Goal: Task Accomplishment & Management: Manage account settings

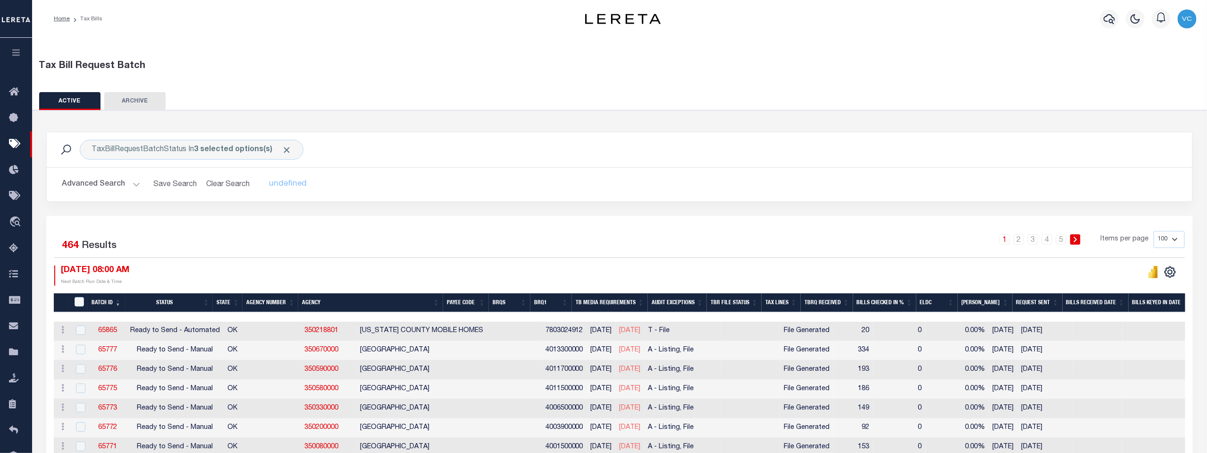
click at [268, 300] on th "Agency Number" at bounding box center [271, 302] width 56 height 19
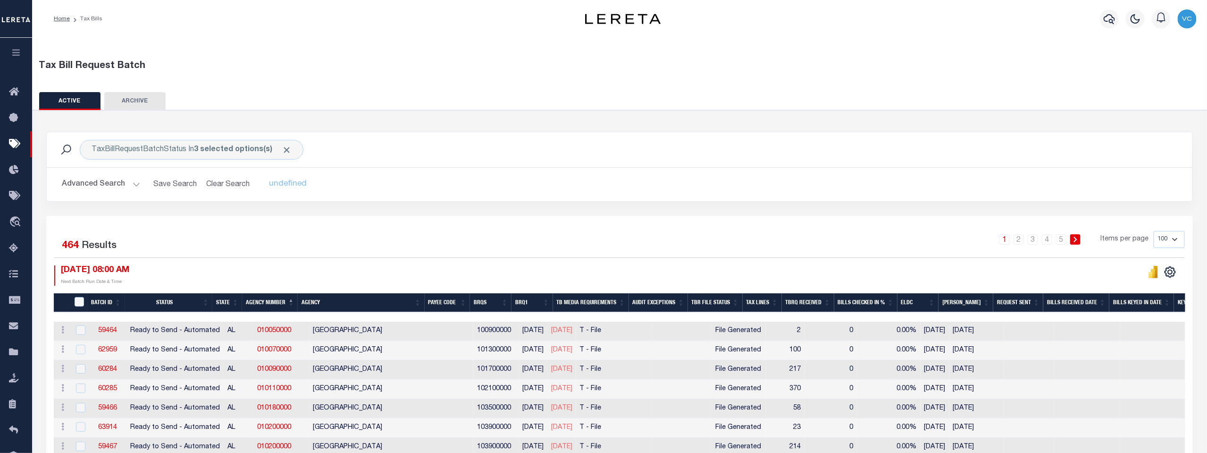
click at [1004, 240] on select "100 200 500 1000" at bounding box center [1169, 239] width 31 height 17
select select "500"
click at [1004, 231] on select "100 200 500 1000" at bounding box center [1169, 239] width 31 height 17
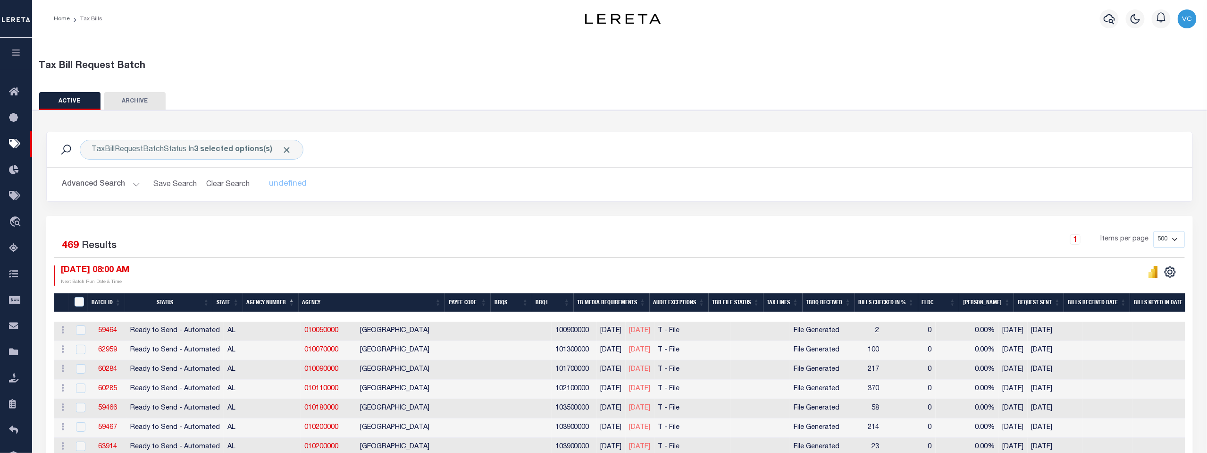
click at [273, 299] on th "Agency Number" at bounding box center [271, 302] width 56 height 19
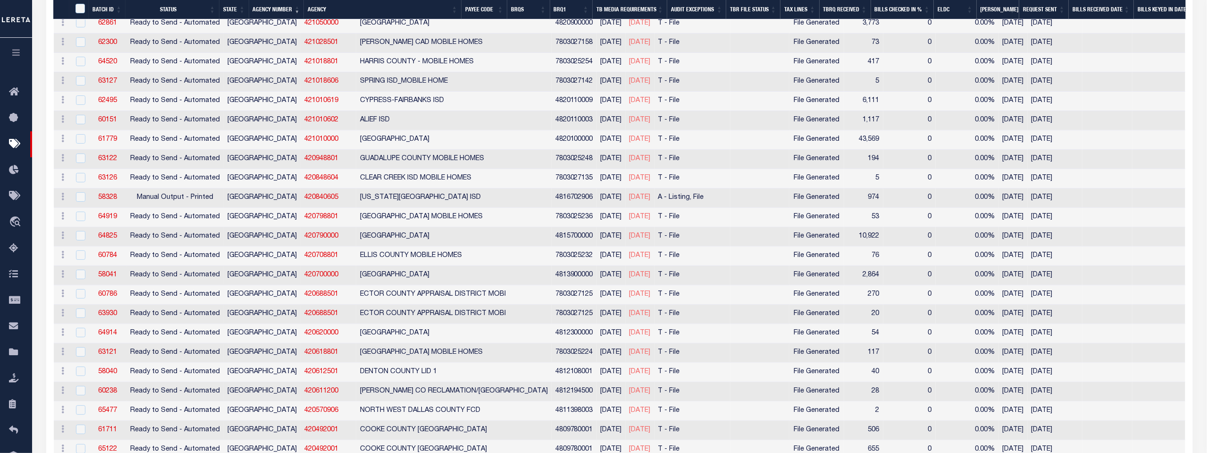
scroll to position [2150, 0]
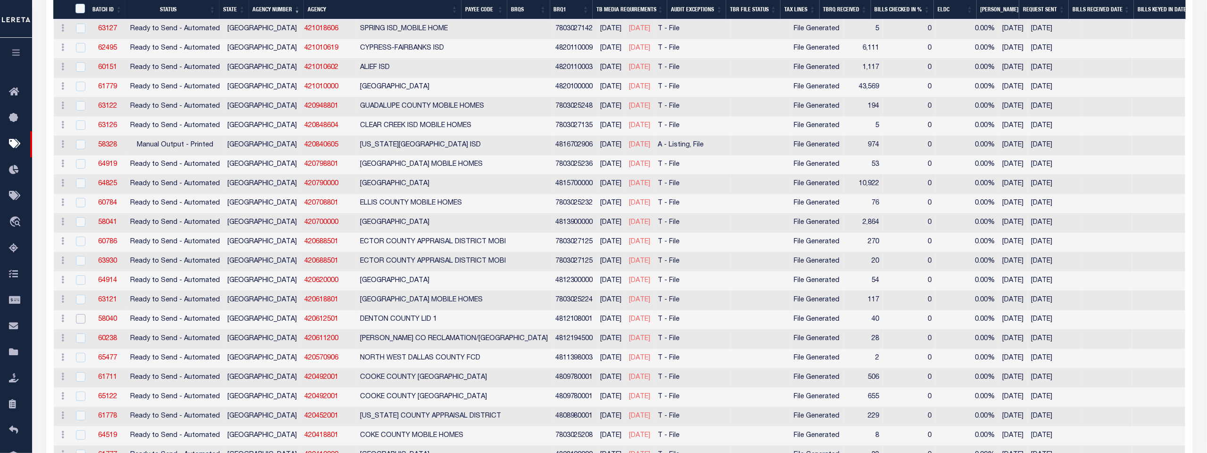
click at [81, 314] on input "checkbox" at bounding box center [80, 318] width 9 height 9
checkbox input "true"
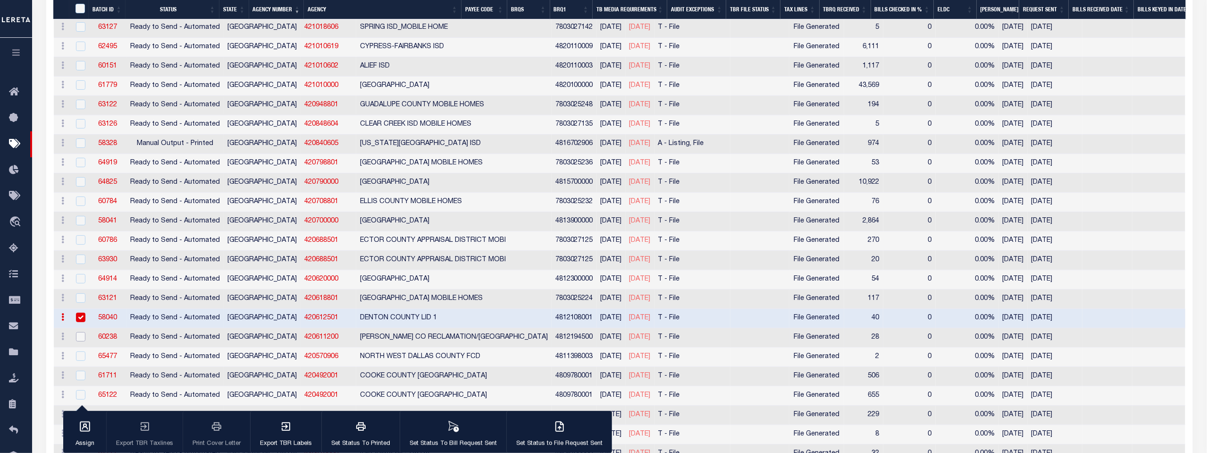
click at [79, 332] on input "checkbox" at bounding box center [80, 336] width 9 height 9
checkbox input "true"
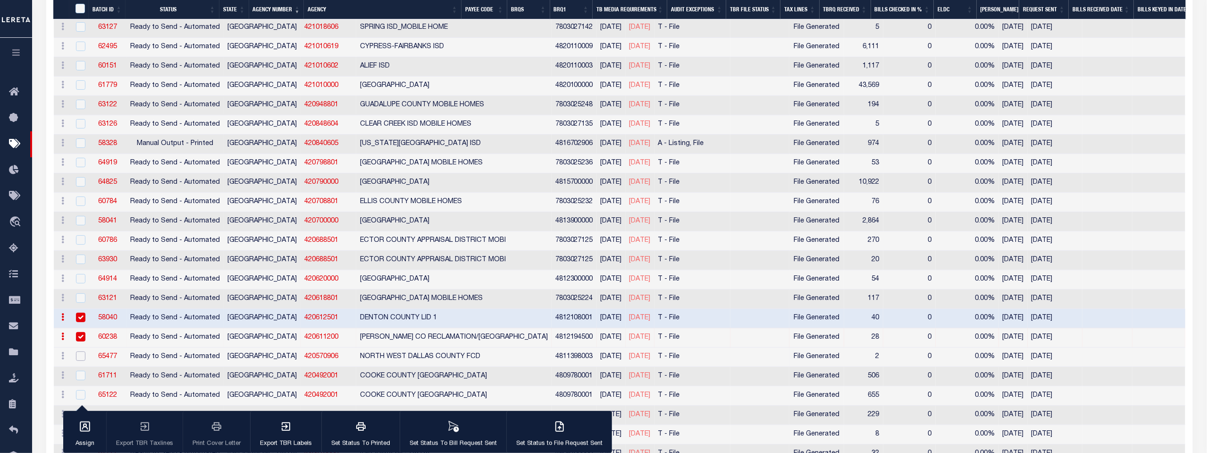
click at [78, 351] on input "checkbox" at bounding box center [80, 355] width 9 height 9
checkbox input "true"
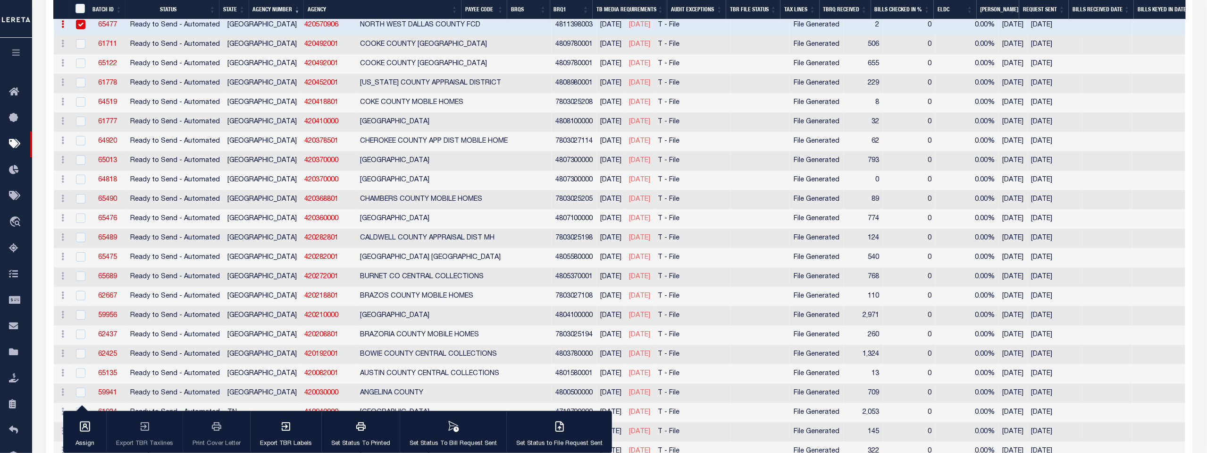
scroll to position [2517, 0]
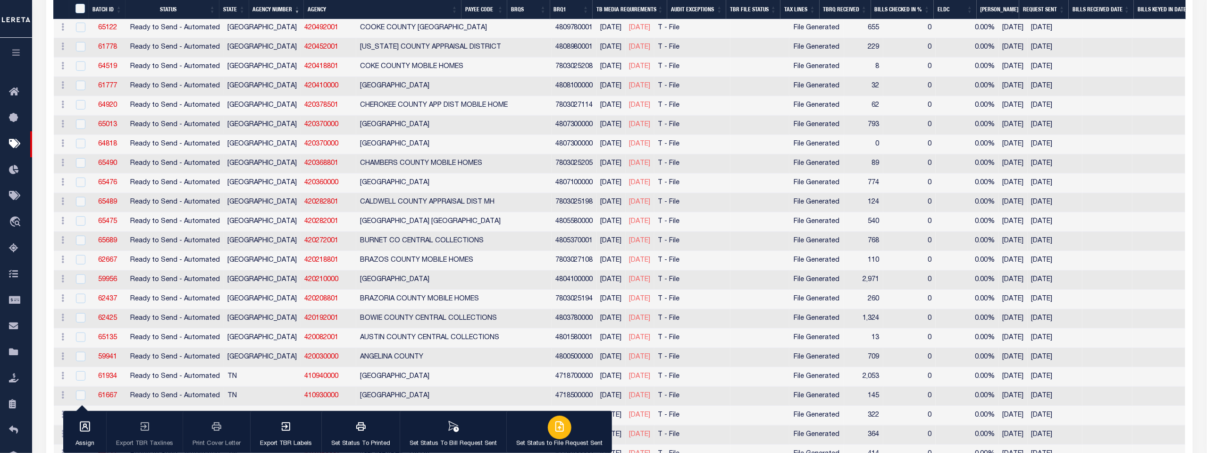
click at [554, 429] on icon "button" at bounding box center [559, 426] width 11 height 11
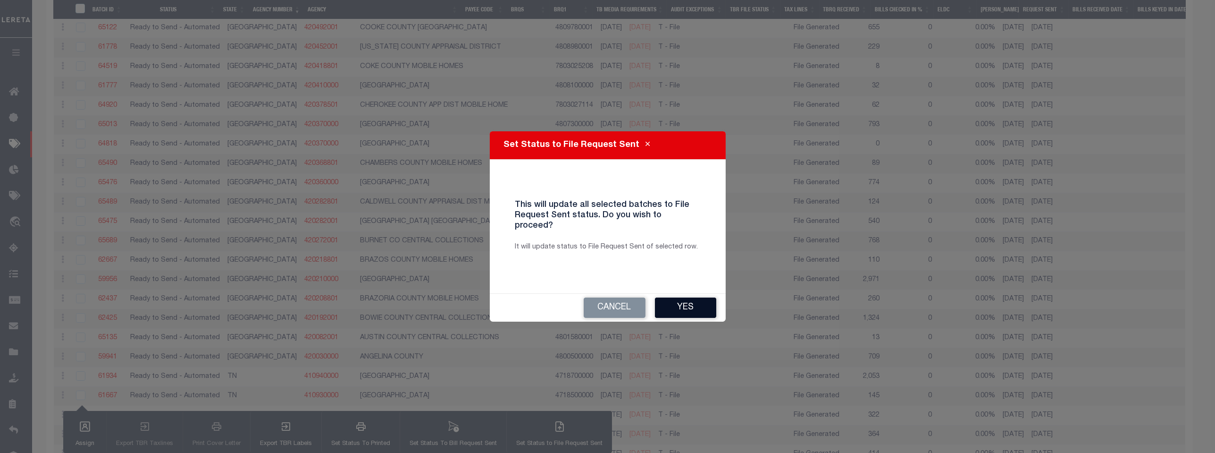
click at [689, 297] on button "Yes" at bounding box center [685, 307] width 61 height 20
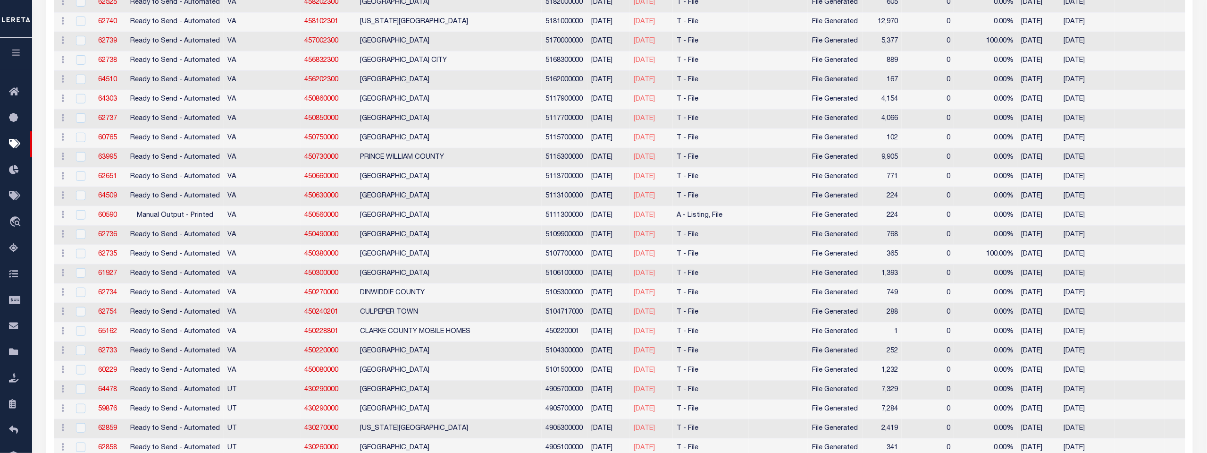
scroll to position [0, 0]
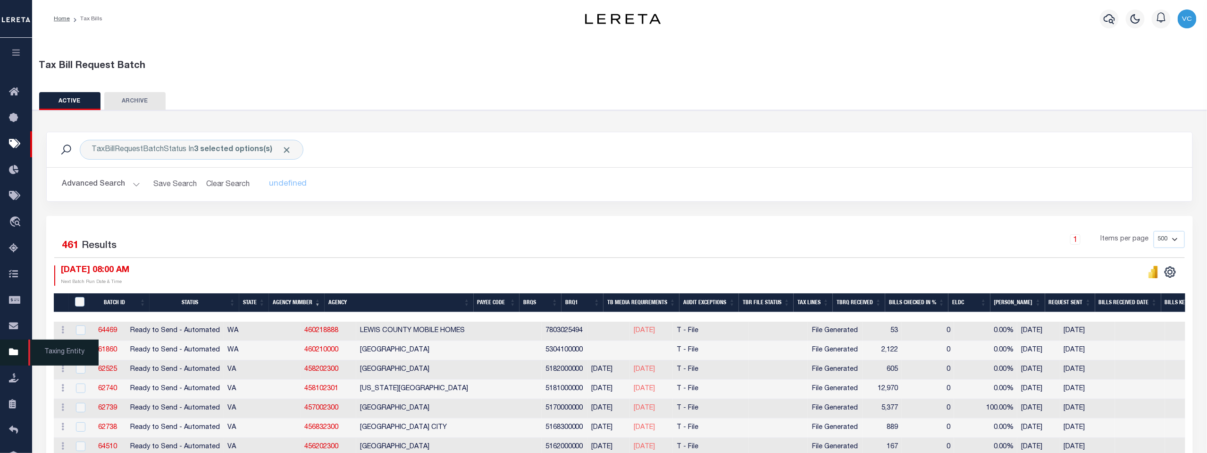
click at [15, 354] on icon at bounding box center [16, 352] width 15 height 12
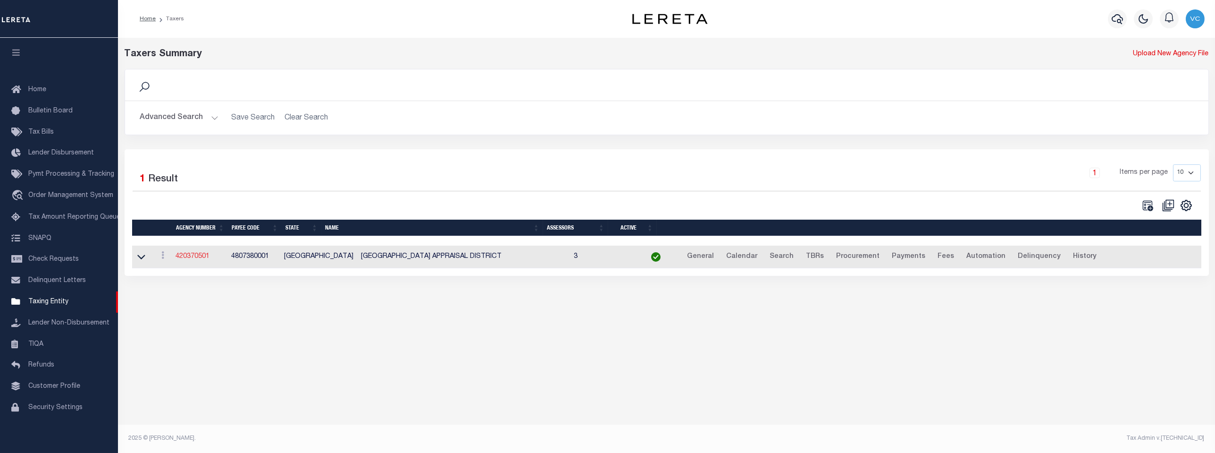
click at [190, 259] on link "420370501" at bounding box center [193, 256] width 34 height 7
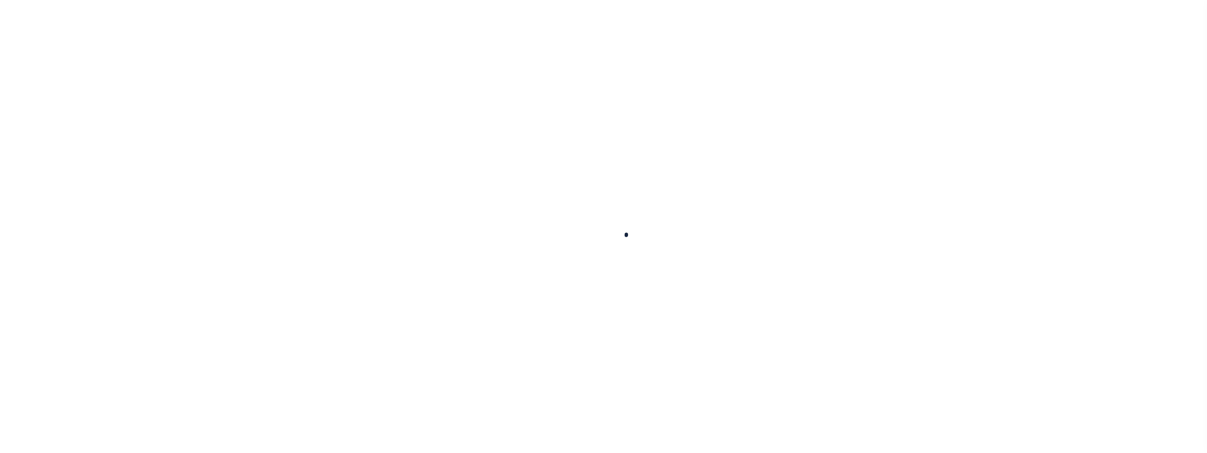
select select
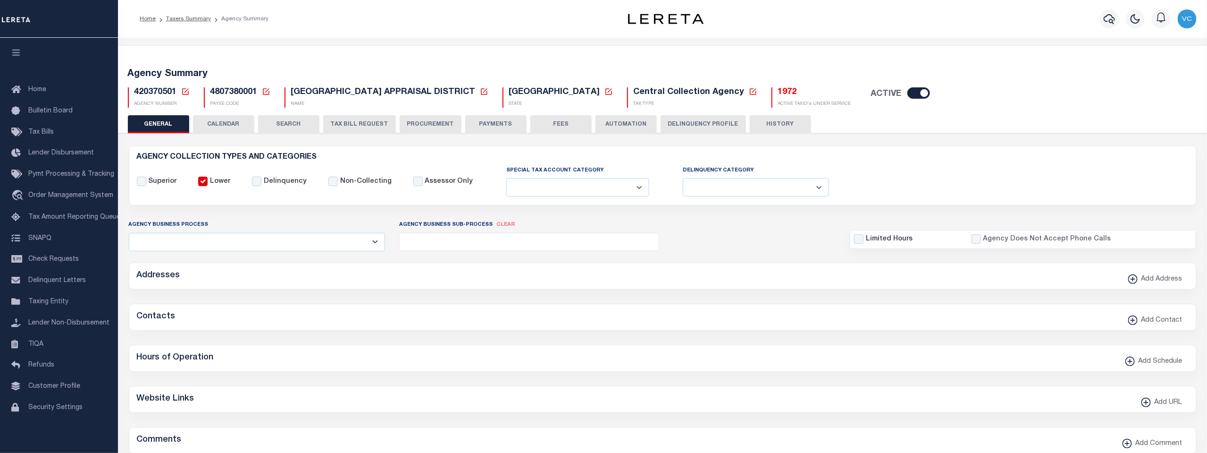
checkbox input "false"
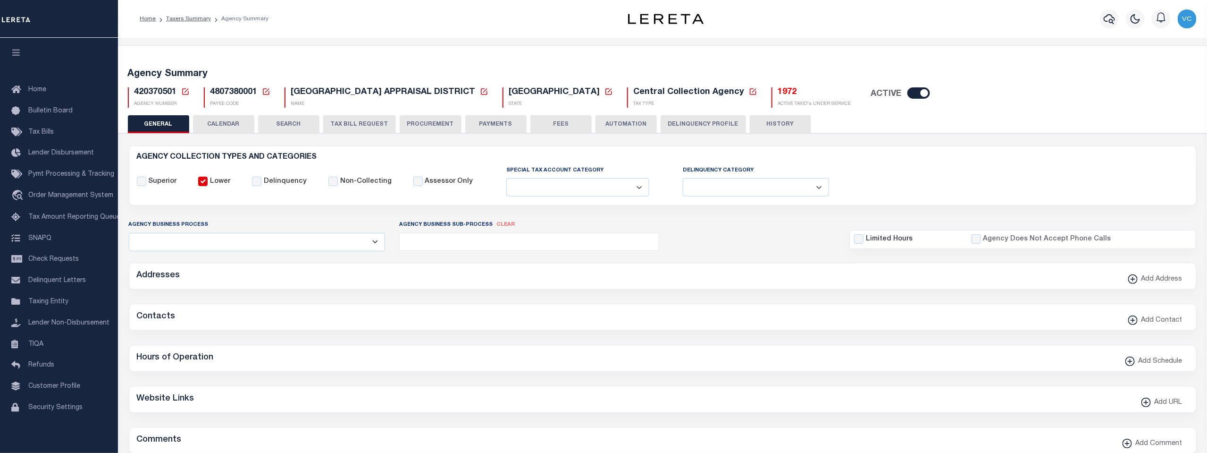
type input "4807380001"
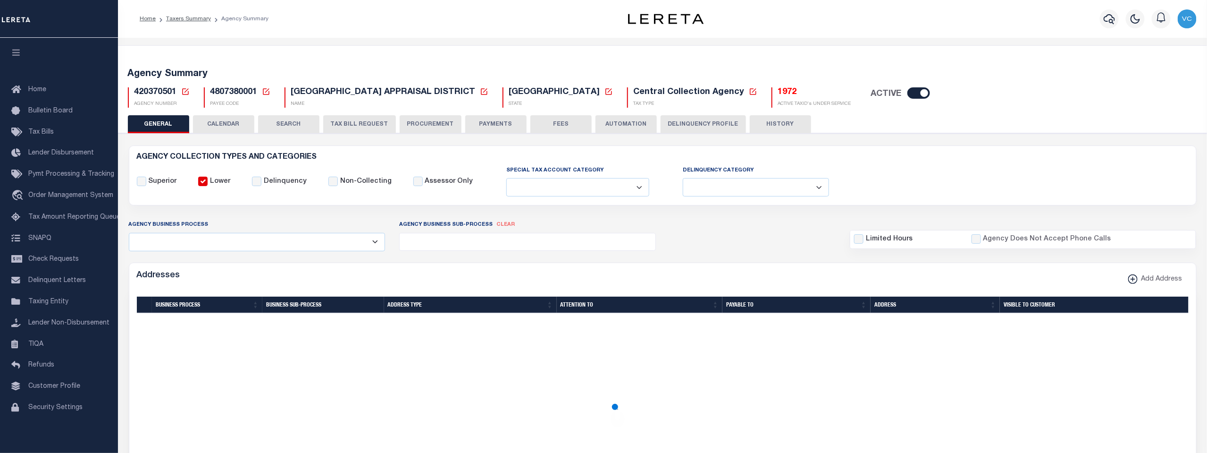
click at [186, 93] on icon at bounding box center [185, 91] width 8 height 8
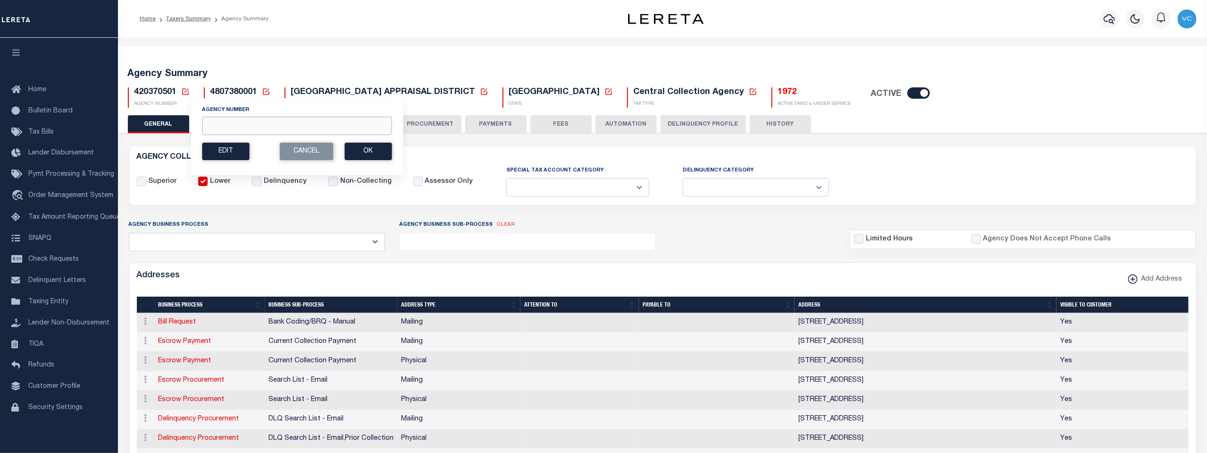
click at [210, 126] on input "Agency Number" at bounding box center [297, 126] width 190 height 18
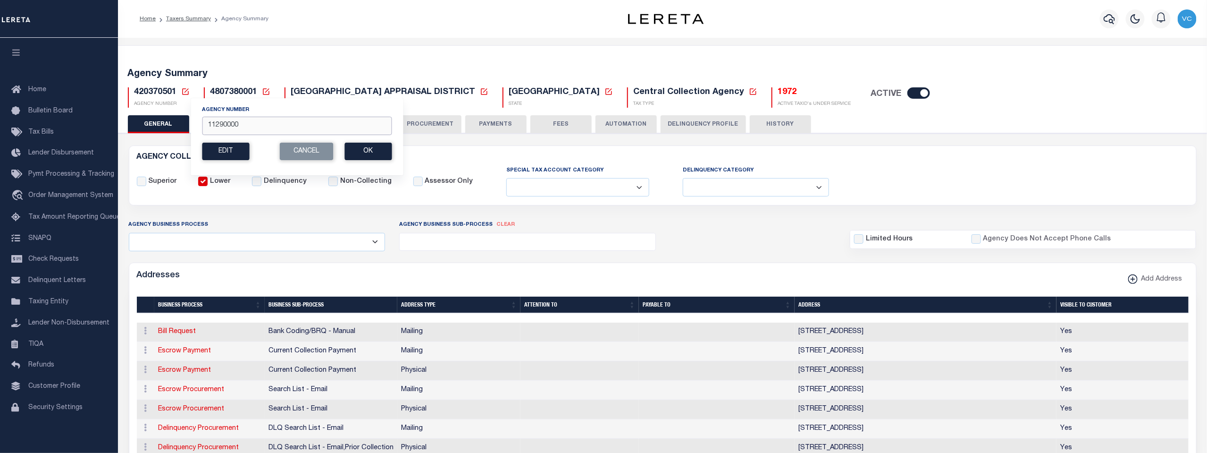
click at [214, 126] on input "11290000" at bounding box center [297, 126] width 190 height 18
type input "110290000"
click at [370, 147] on button "Ok" at bounding box center [368, 151] width 47 height 17
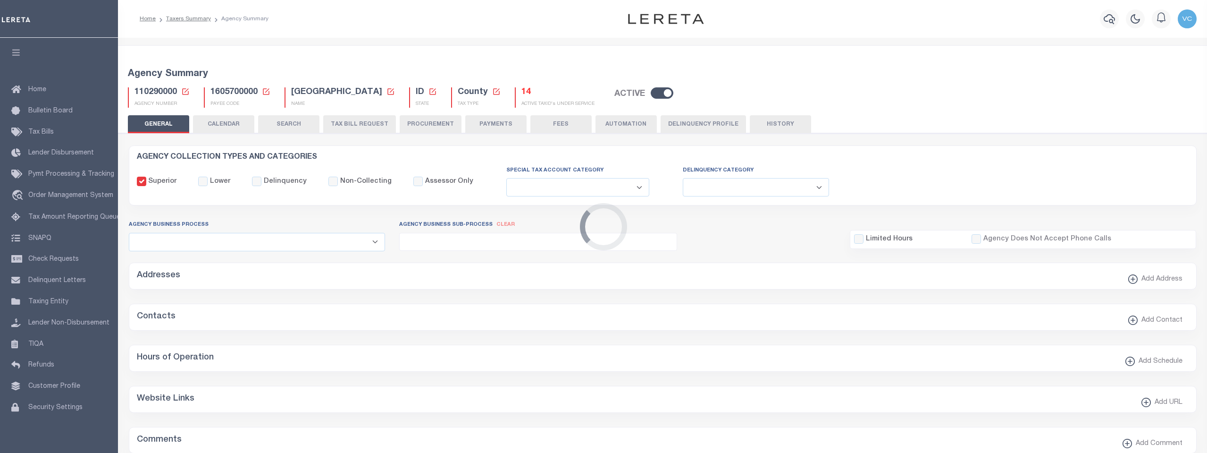
select select
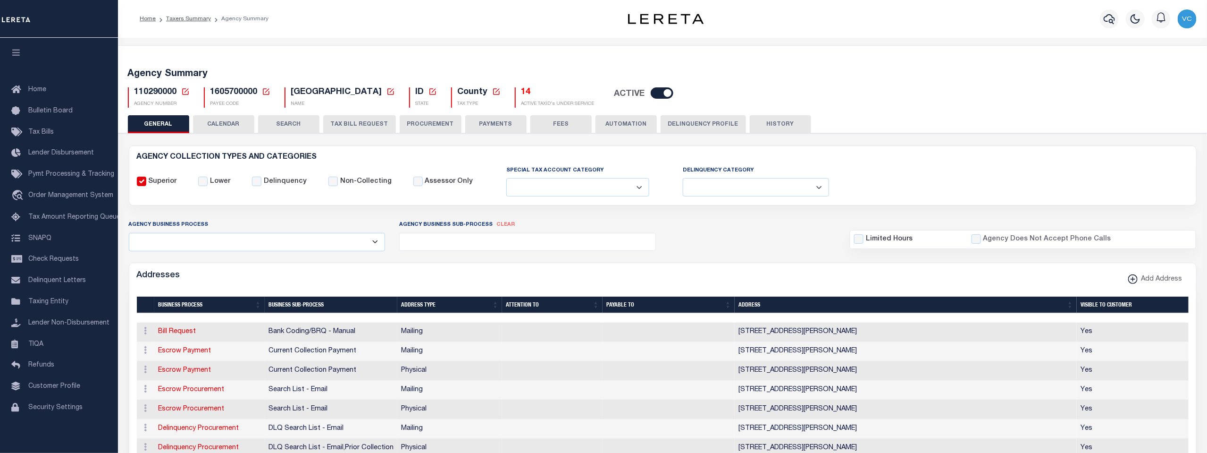
click at [186, 93] on icon at bounding box center [185, 91] width 8 height 8
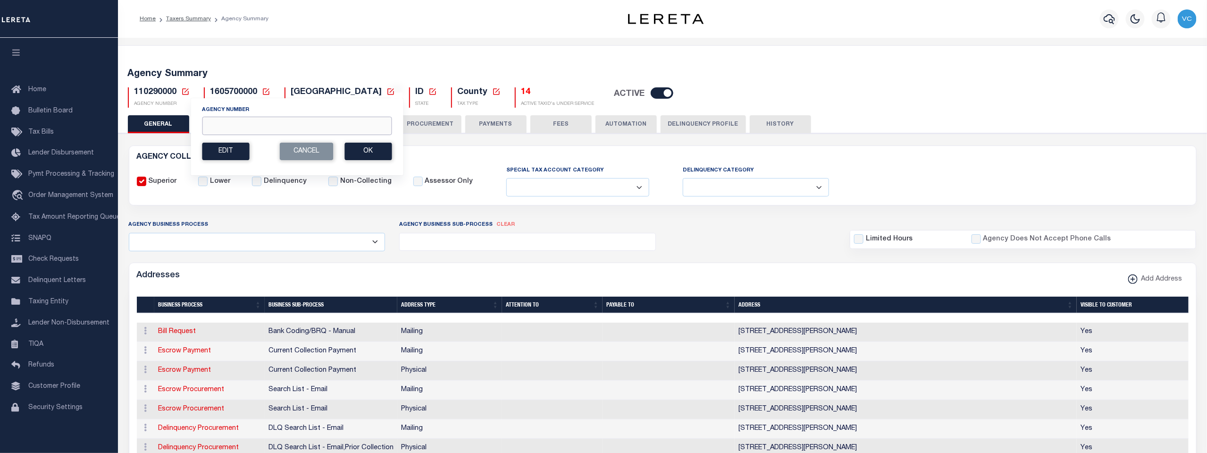
click at [211, 127] on input "Agency Number" at bounding box center [297, 126] width 190 height 18
click at [368, 151] on button "Ok" at bounding box center [368, 151] width 47 height 17
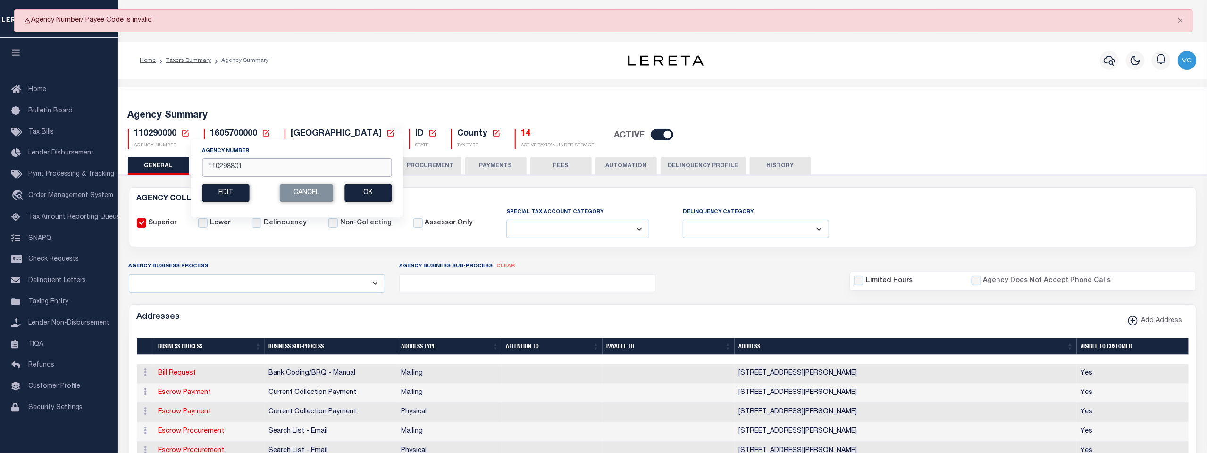
click at [247, 164] on input "110298801" at bounding box center [297, 167] width 190 height 18
type input "110298888"
click at [371, 196] on button "Ok" at bounding box center [368, 192] width 47 height 17
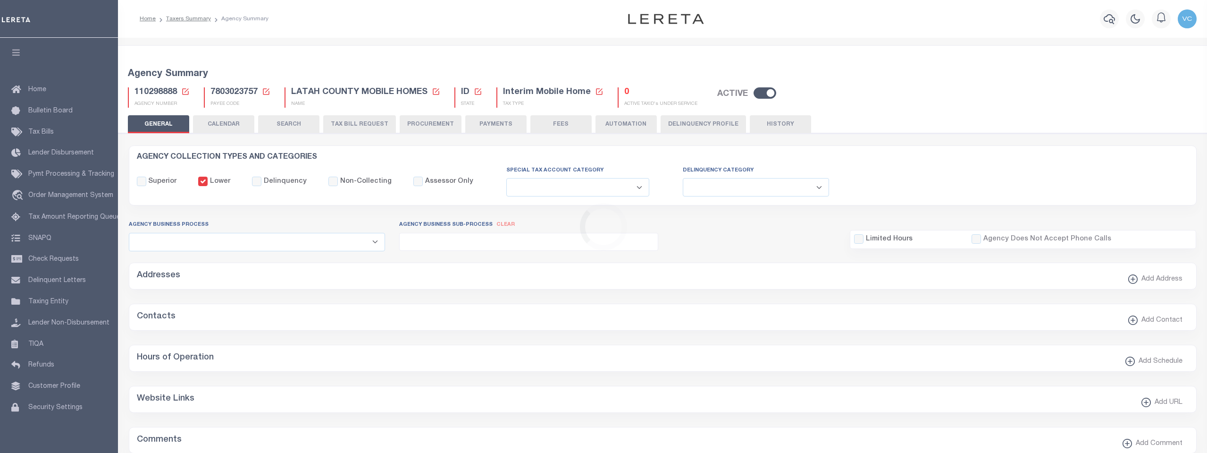
select select
